Goal: Find specific page/section: Find specific page/section

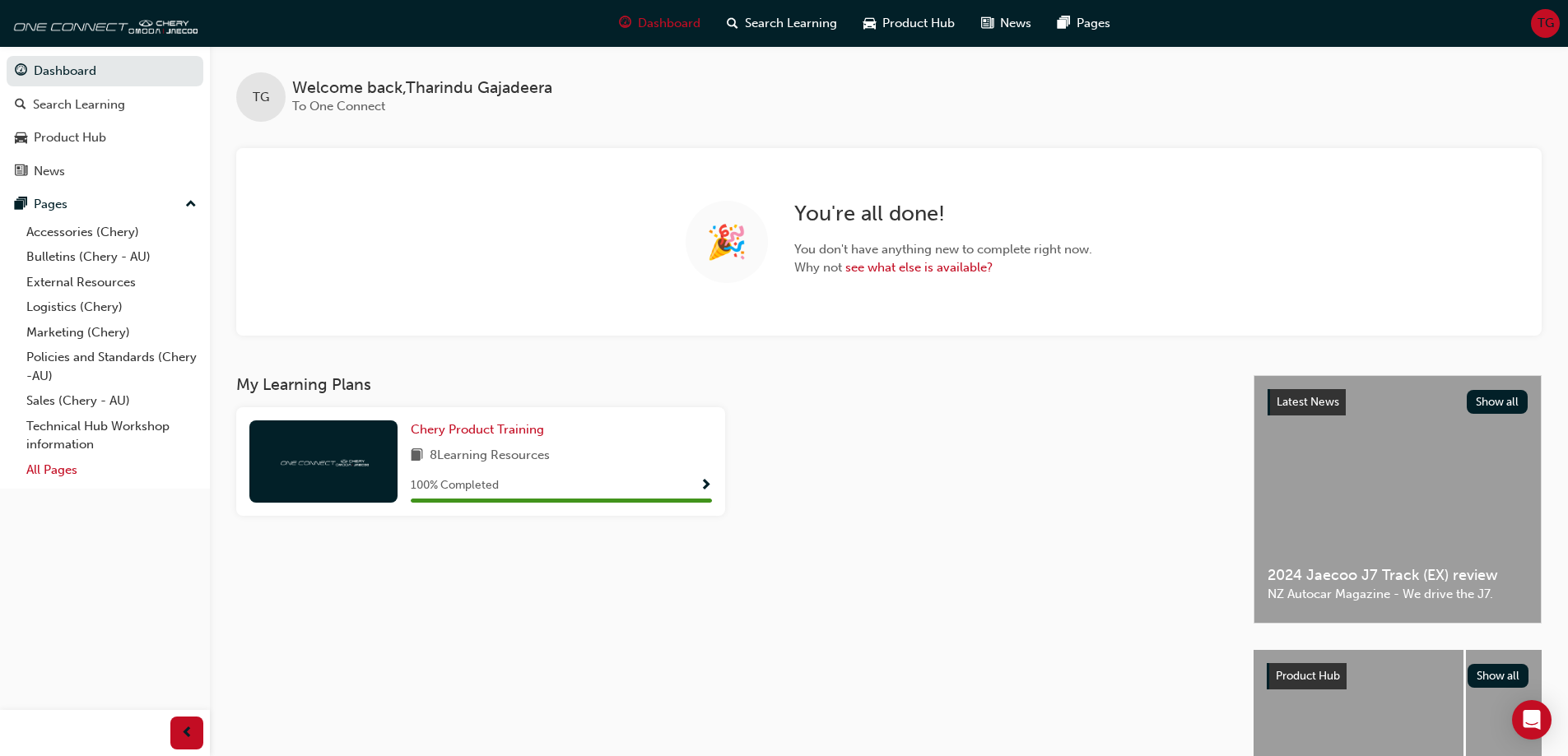
click at [64, 476] on link "All Pages" at bounding box center [111, 470] width 183 height 26
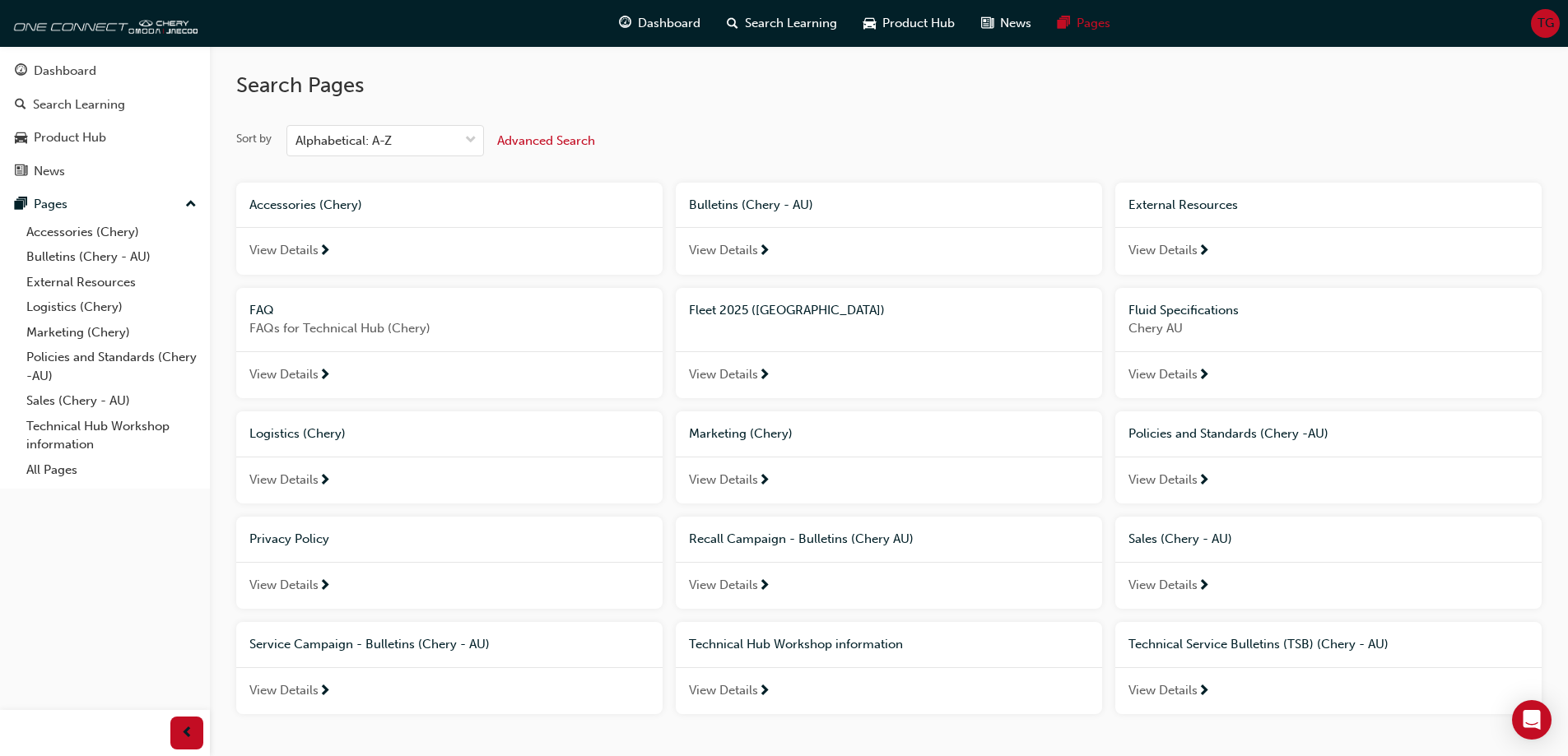
click at [733, 307] on span "Fleet 2025 ([GEOGRAPHIC_DATA])" at bounding box center [787, 310] width 196 height 15
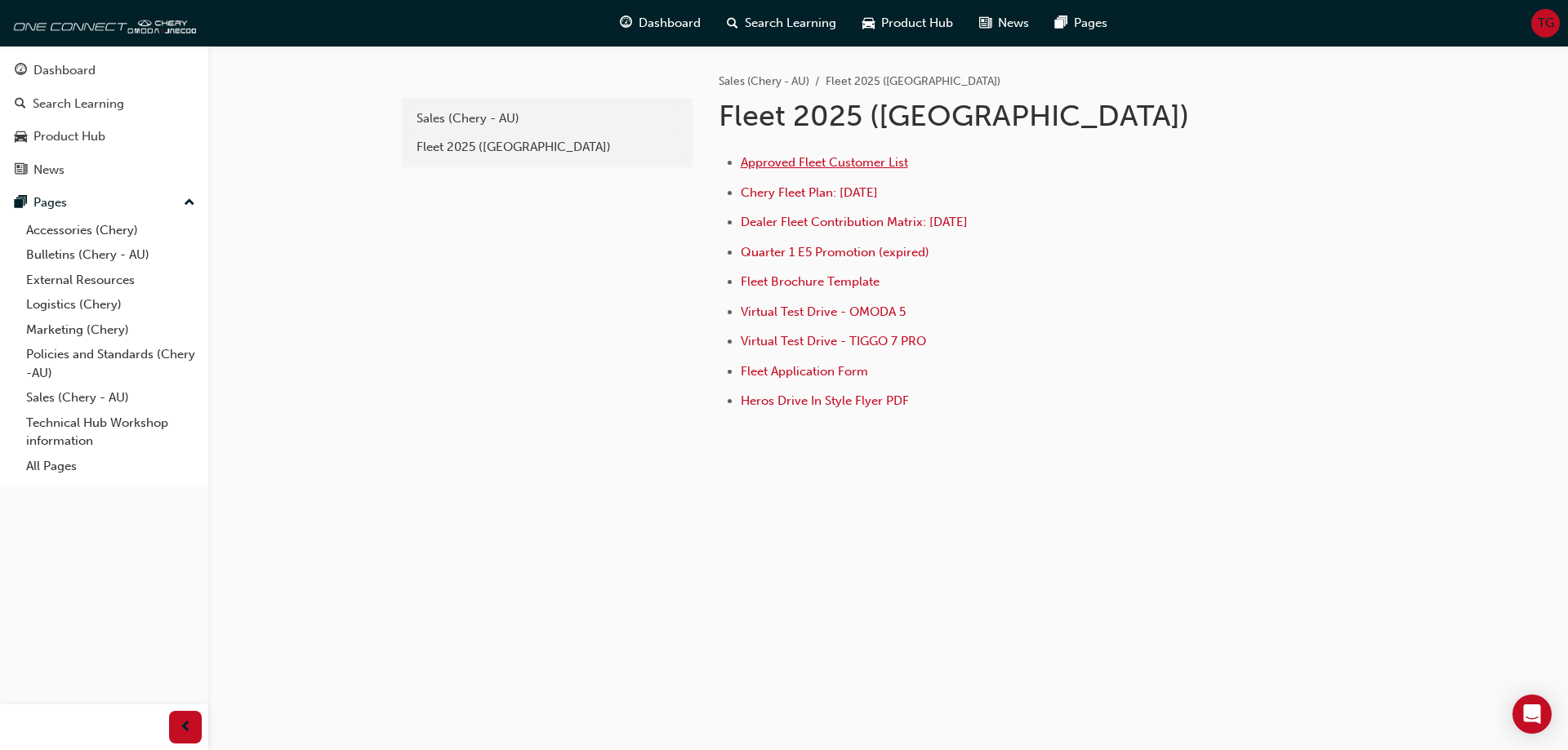
click at [801, 164] on span "Approved Fleet Customer List" at bounding box center [825, 162] width 167 height 15
